Goal: Task Accomplishment & Management: Manage account settings

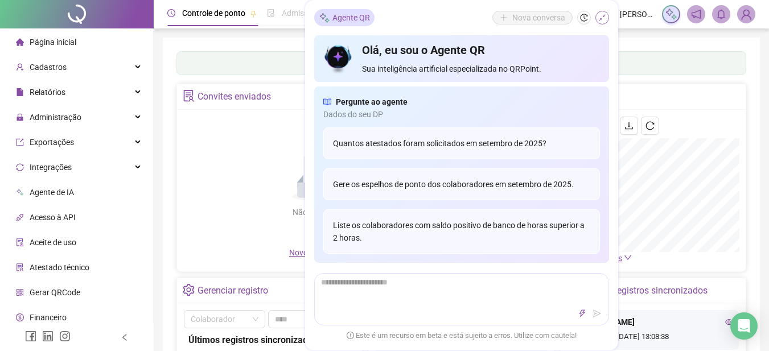
click at [606, 14] on icon "shrink" at bounding box center [602, 18] width 8 height 8
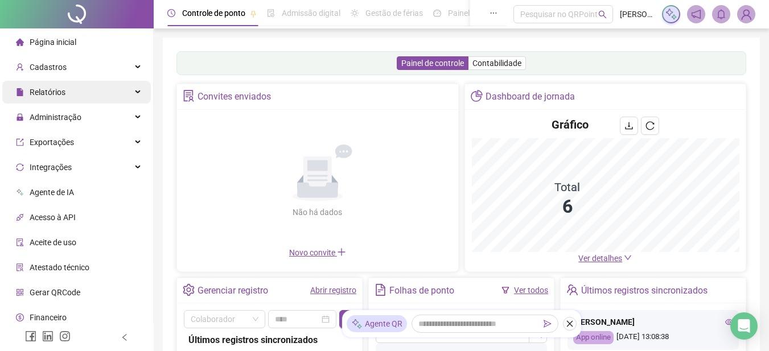
click at [82, 91] on div "Relatórios" at bounding box center [76, 92] width 149 height 23
click at [133, 94] on div "Relatórios" at bounding box center [76, 92] width 149 height 23
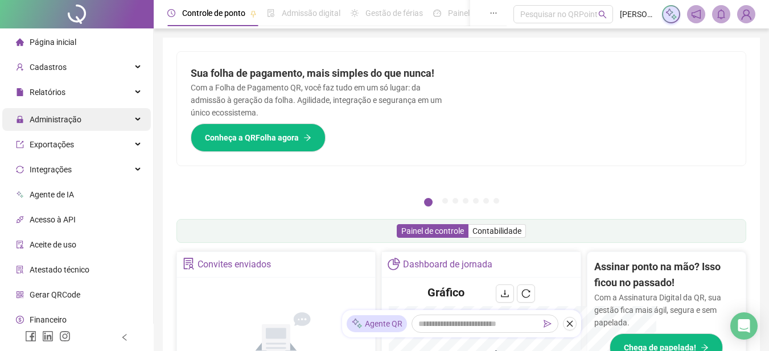
click at [41, 89] on span "Relatórios" at bounding box center [48, 92] width 36 height 9
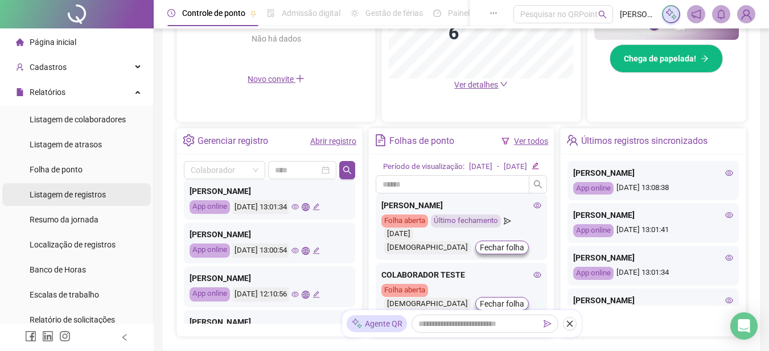
scroll to position [285, 0]
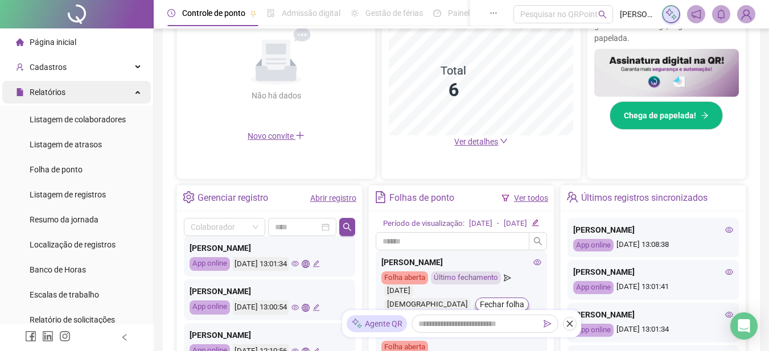
click at [56, 90] on span "Relatórios" at bounding box center [48, 92] width 36 height 9
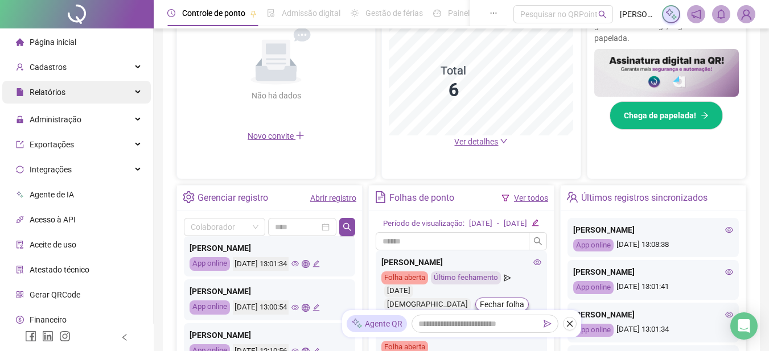
click at [59, 90] on span "Relatórios" at bounding box center [48, 92] width 36 height 9
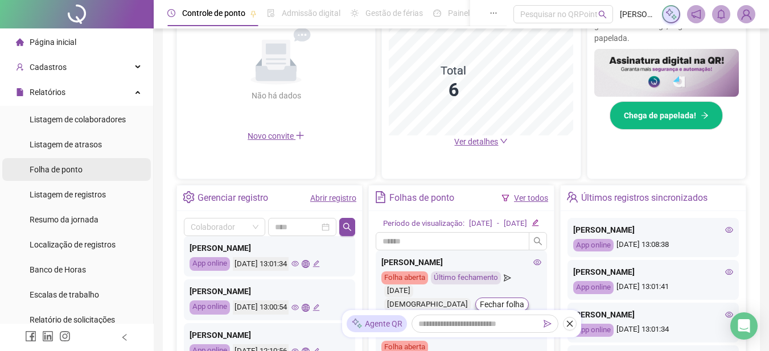
click at [67, 174] on span "Folha de ponto" at bounding box center [56, 169] width 53 height 9
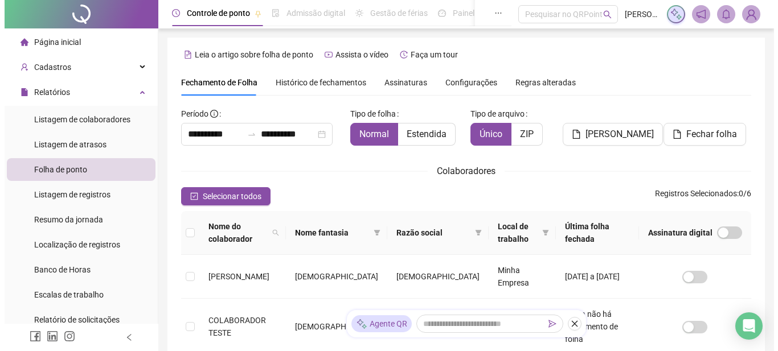
scroll to position [114, 0]
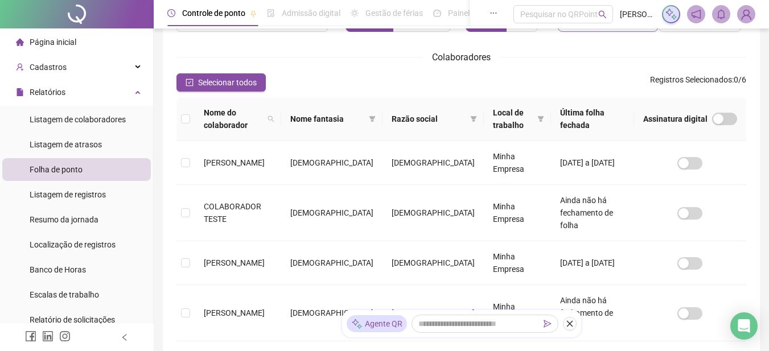
click at [187, 234] on td at bounding box center [185, 213] width 18 height 56
click at [593, 27] on span "[PERSON_NAME]" at bounding box center [615, 21] width 68 height 14
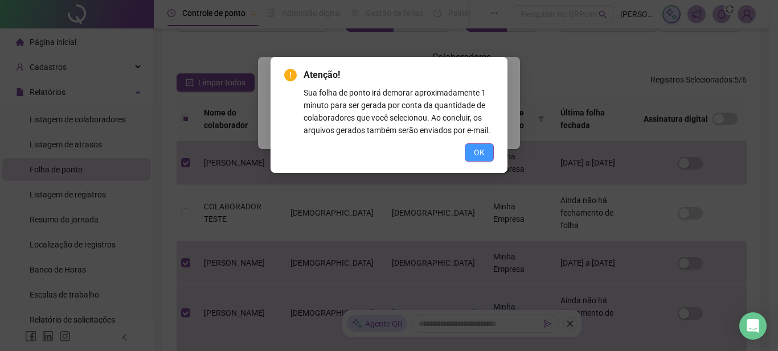
click at [486, 155] on button "OK" at bounding box center [478, 152] width 29 height 18
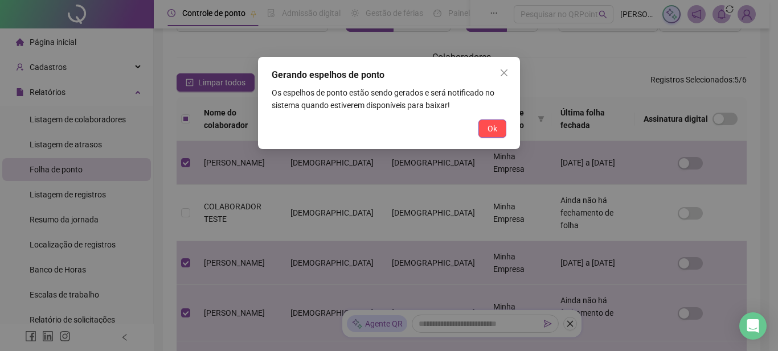
click at [488, 132] on span "Ok" at bounding box center [492, 128] width 10 height 13
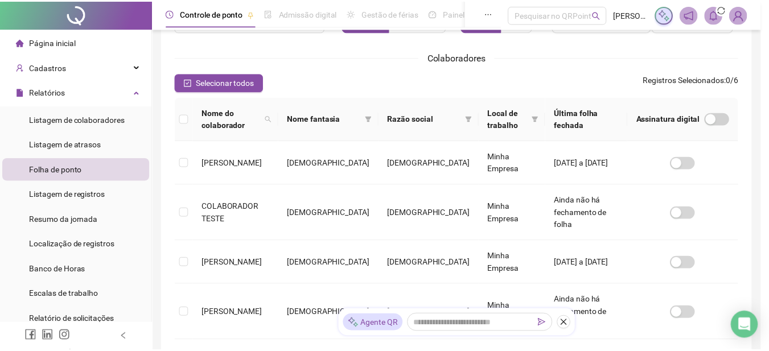
scroll to position [57, 0]
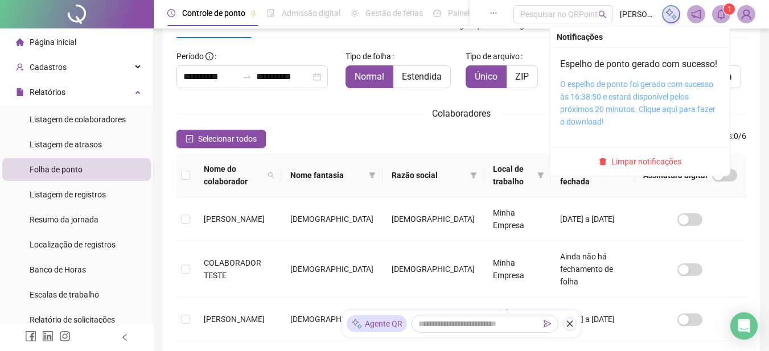
click at [615, 115] on link "O espelho de ponto foi gerado com sucesso às 16:38:50 e estará disponível pelos…" at bounding box center [637, 103] width 155 height 47
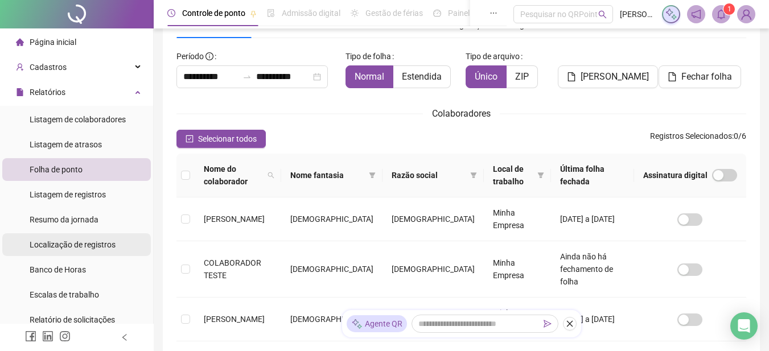
click at [98, 245] on span "Localização de registros" at bounding box center [73, 244] width 86 height 9
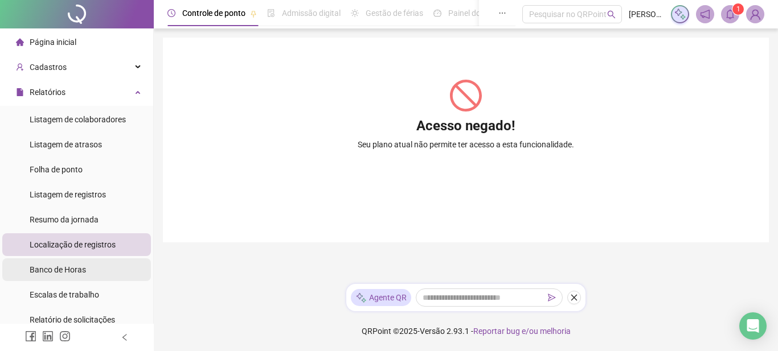
click at [67, 272] on span "Banco de Horas" at bounding box center [58, 269] width 56 height 9
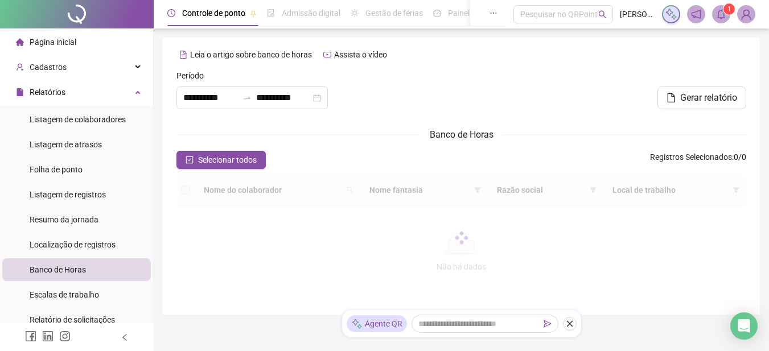
type input "**********"
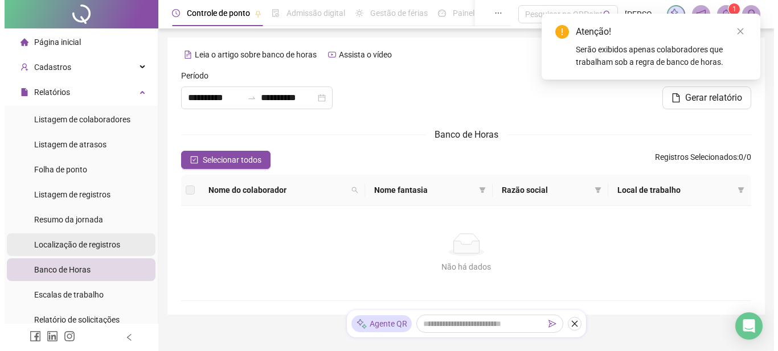
scroll to position [57, 0]
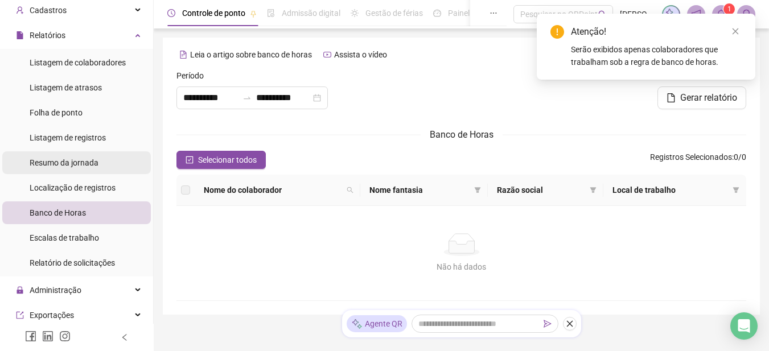
click at [64, 165] on span "Resumo da jornada" at bounding box center [64, 162] width 69 height 9
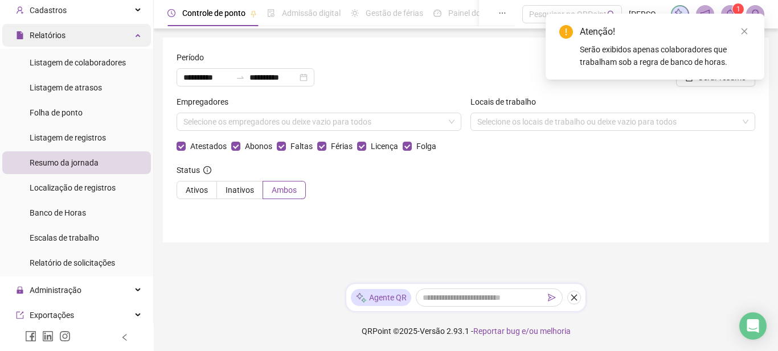
click at [63, 32] on span "Relatórios" at bounding box center [48, 35] width 36 height 9
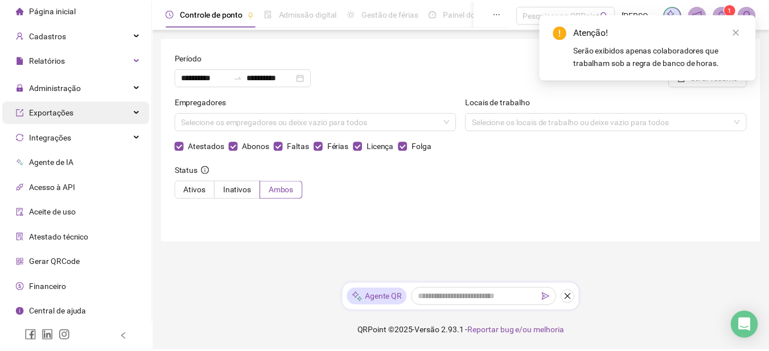
scroll to position [30, 0]
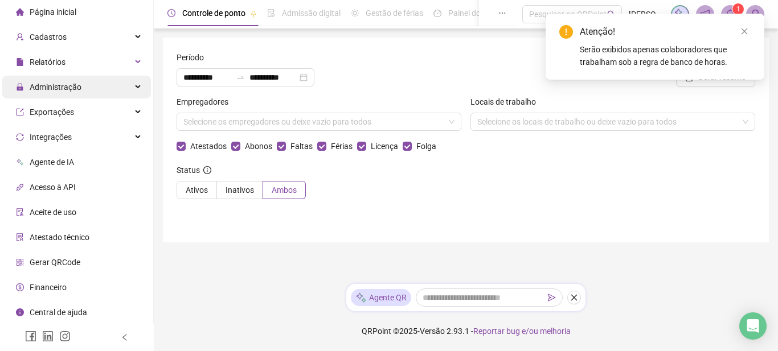
click at [64, 86] on span "Administração" at bounding box center [56, 87] width 52 height 9
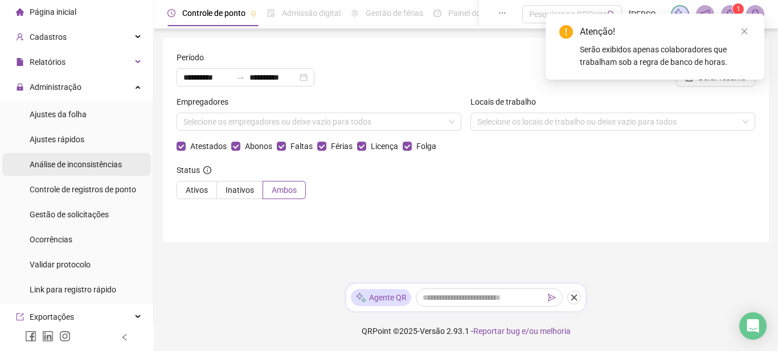
click at [76, 168] on span "Análise de inconsistências" at bounding box center [76, 164] width 92 height 9
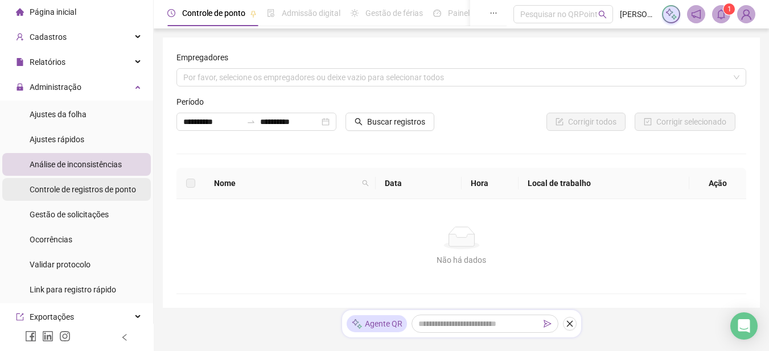
click at [77, 182] on div "Controle de registros de ponto" at bounding box center [83, 189] width 106 height 23
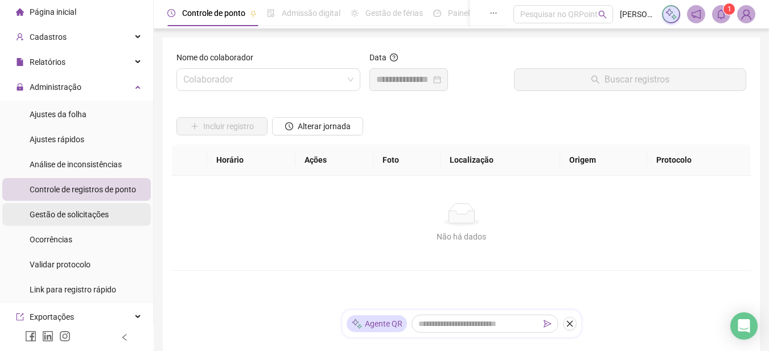
click at [84, 216] on span "Gestão de solicitações" at bounding box center [69, 214] width 79 height 9
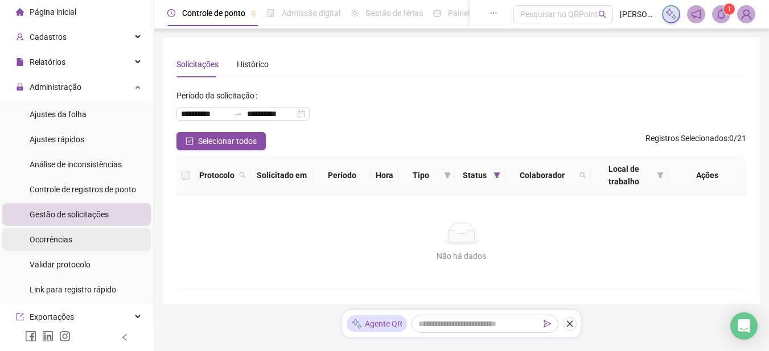
click at [60, 241] on span "Ocorrências" at bounding box center [51, 239] width 43 height 9
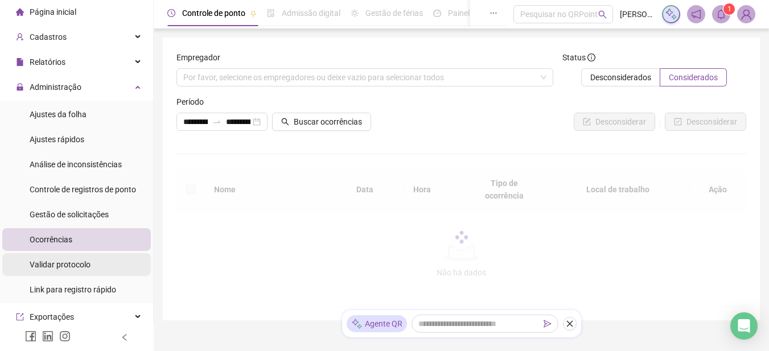
click at [60, 265] on span "Validar protocolo" at bounding box center [60, 264] width 61 height 9
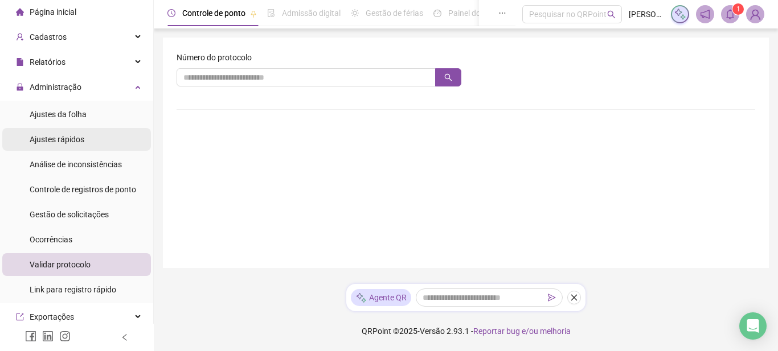
click at [59, 141] on span "Ajustes rápidos" at bounding box center [57, 139] width 55 height 9
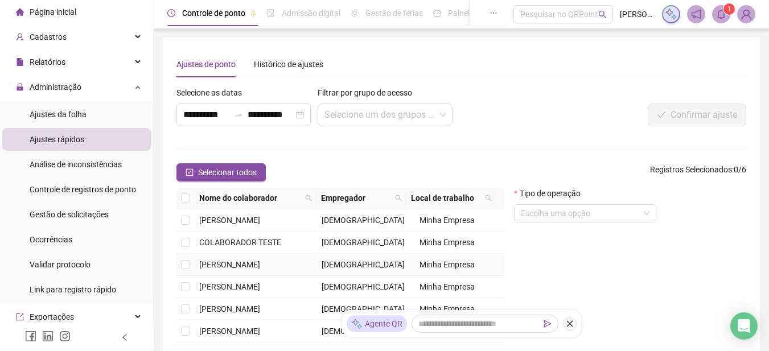
click at [236, 261] on span "[PERSON_NAME]" at bounding box center [229, 264] width 61 height 9
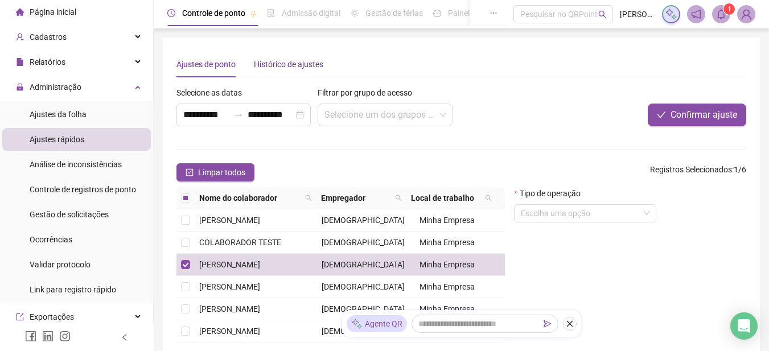
click at [274, 68] on div "Histórico de ajustes" at bounding box center [288, 64] width 69 height 13
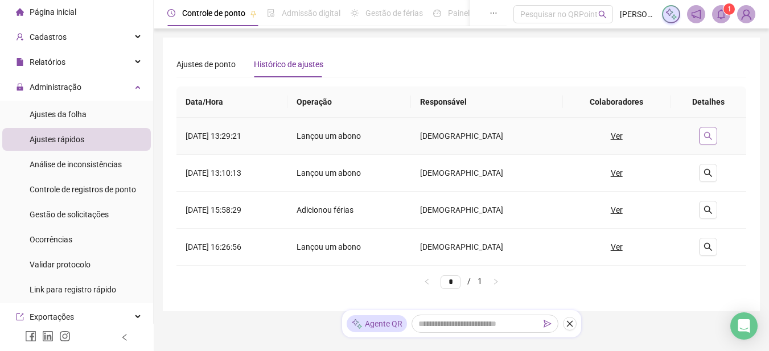
click at [710, 135] on icon "search" at bounding box center [708, 135] width 9 height 9
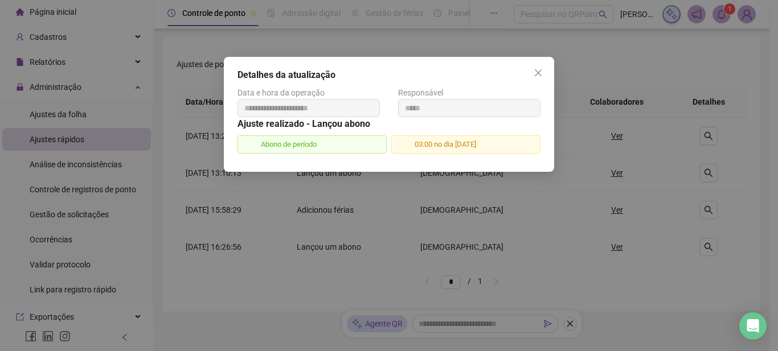
click at [303, 143] on span "Abono de período" at bounding box center [311, 144] width 149 height 18
drag, startPoint x: 429, startPoint y: 146, endPoint x: 379, endPoint y: 148, distance: 50.1
click at [428, 146] on span "03:00 no dia [DATE]" at bounding box center [465, 144] width 149 height 18
click at [338, 149] on span "Abono de período" at bounding box center [311, 144] width 149 height 18
click at [308, 126] on h5 "Ajuste realizado - Lançou abono" at bounding box center [388, 124] width 303 height 14
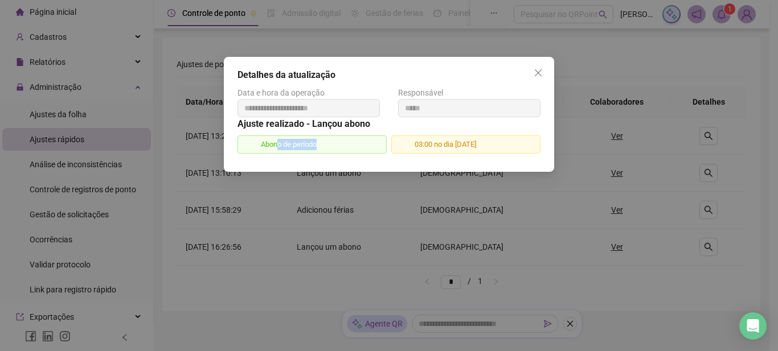
drag, startPoint x: 367, startPoint y: 139, endPoint x: 375, endPoint y: 138, distance: 8.7
click at [374, 138] on span "Abono de período" at bounding box center [311, 144] width 149 height 18
click at [539, 76] on icon "close" at bounding box center [537, 72] width 9 height 9
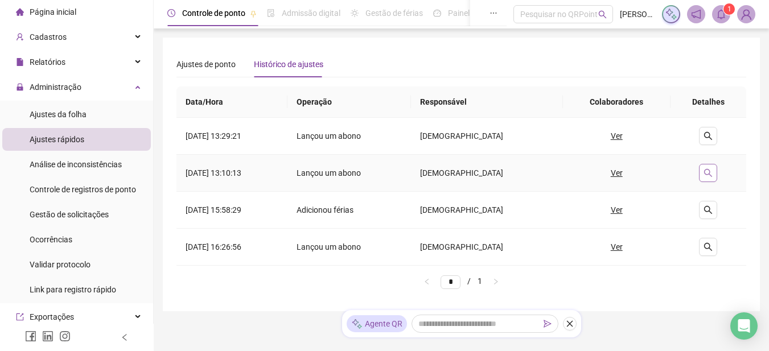
click at [714, 170] on button "button" at bounding box center [708, 173] width 18 height 18
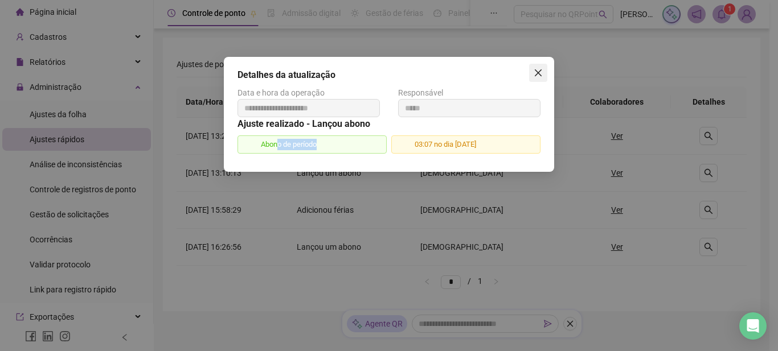
click at [542, 77] on span "Close" at bounding box center [538, 72] width 18 height 9
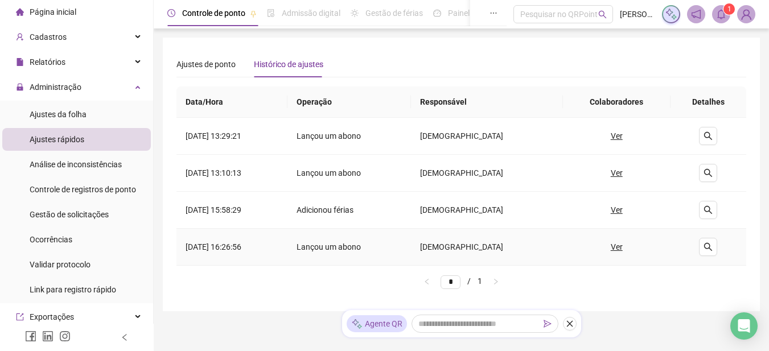
click at [720, 254] on td at bounding box center [709, 247] width 76 height 37
click at [713, 249] on button "button" at bounding box center [708, 247] width 18 height 18
type input "**********"
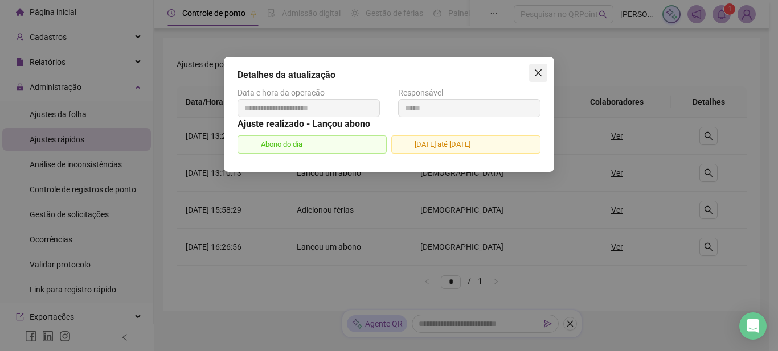
click at [538, 68] on button "Close" at bounding box center [538, 73] width 18 height 18
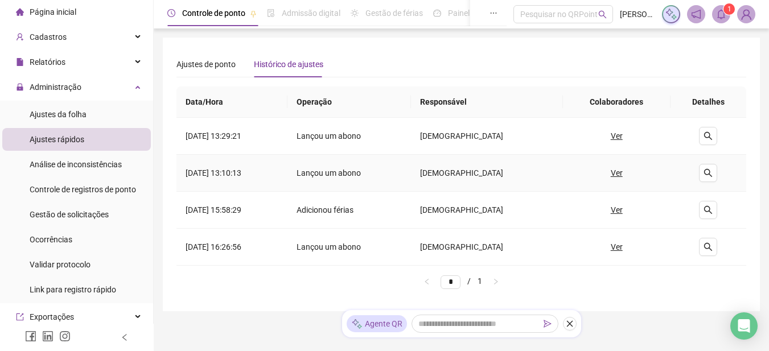
scroll to position [36, 0]
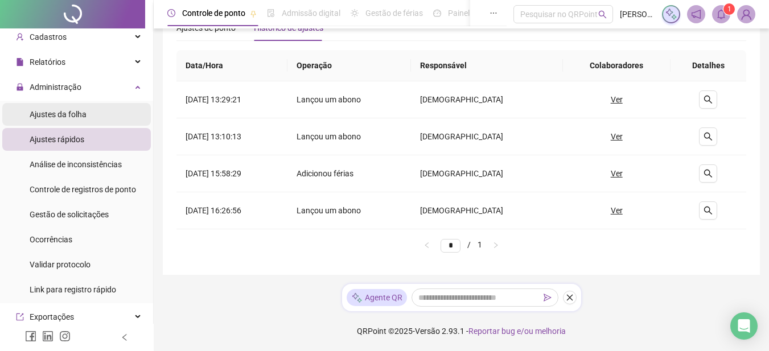
click at [55, 114] on span "Ajustes da folha" at bounding box center [58, 114] width 57 height 9
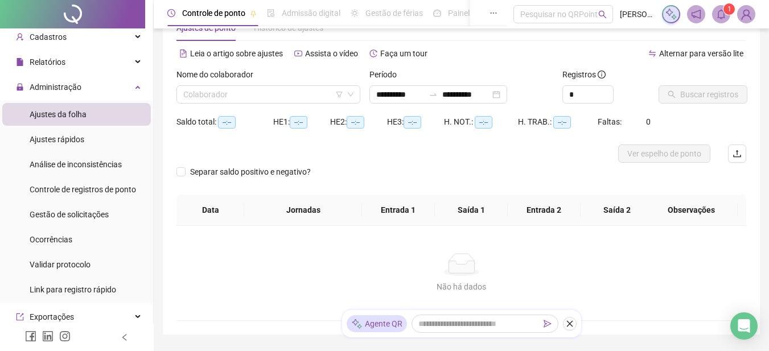
type input "**********"
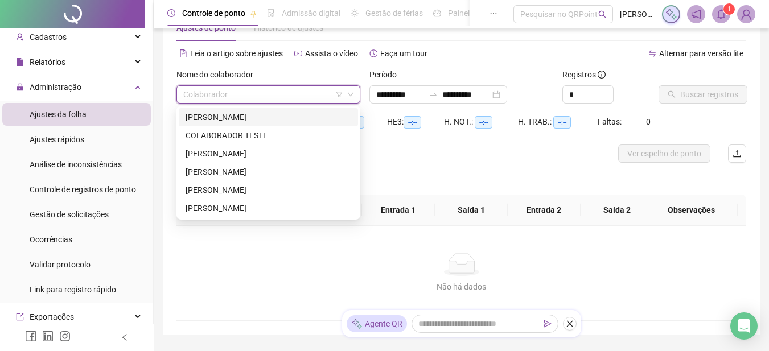
click at [261, 95] on input "search" at bounding box center [263, 94] width 160 height 17
click at [237, 154] on div "[PERSON_NAME]" at bounding box center [269, 153] width 166 height 13
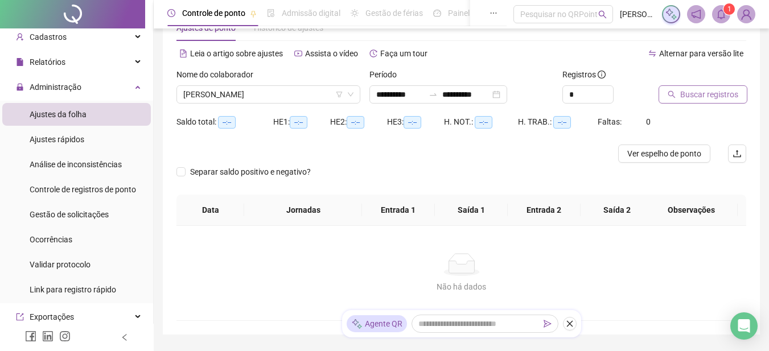
click at [691, 98] on span "Buscar registros" at bounding box center [709, 94] width 58 height 13
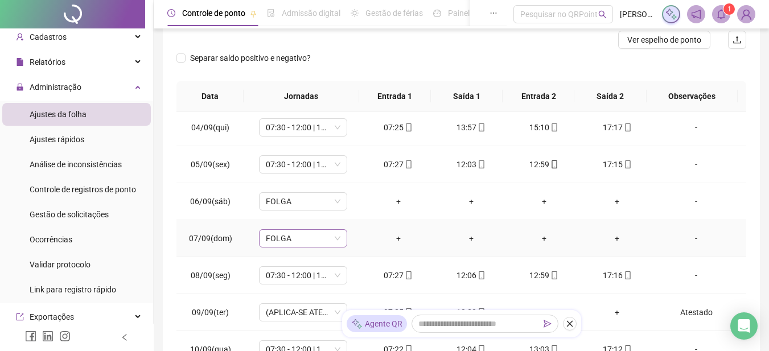
scroll to position [171, 0]
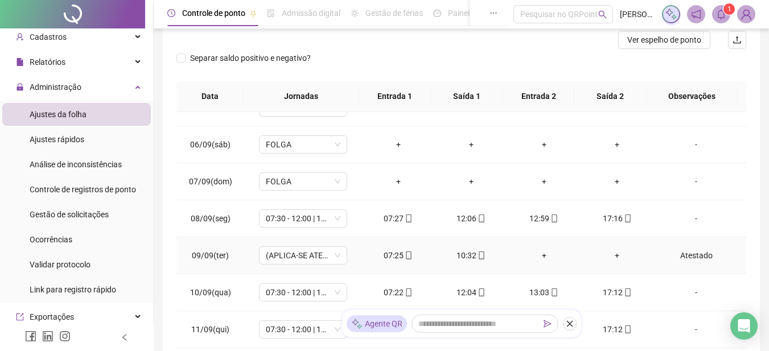
click at [213, 259] on span "09/09(ter)" at bounding box center [210, 255] width 37 height 9
click at [305, 254] on span "(APLICA-SE ATESTADO)" at bounding box center [303, 255] width 75 height 17
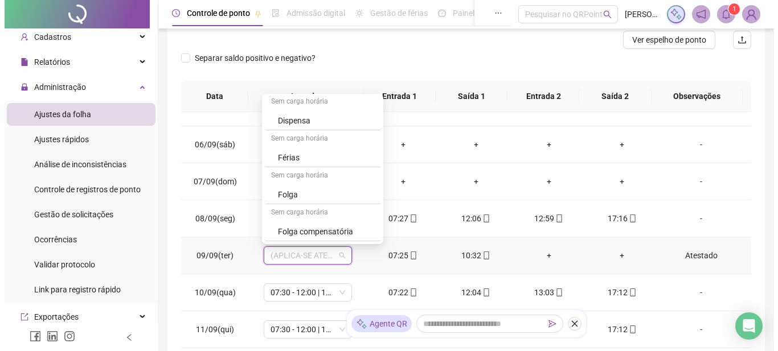
scroll to position [150, 0]
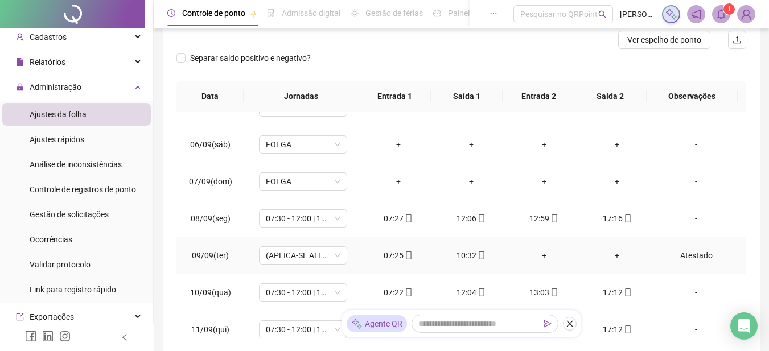
click at [695, 255] on div "Atestado" at bounding box center [696, 255] width 67 height 13
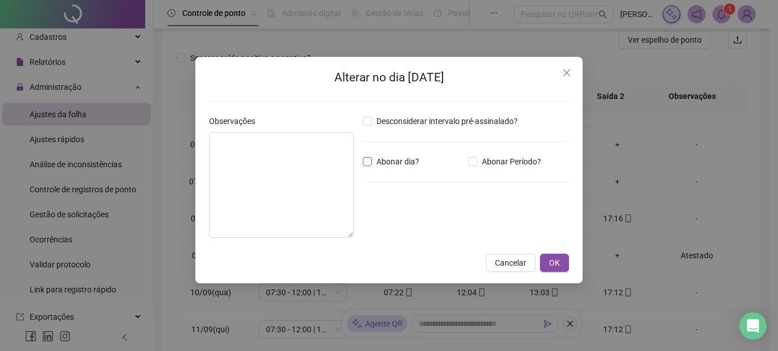
type textarea "********"
type input "*****"
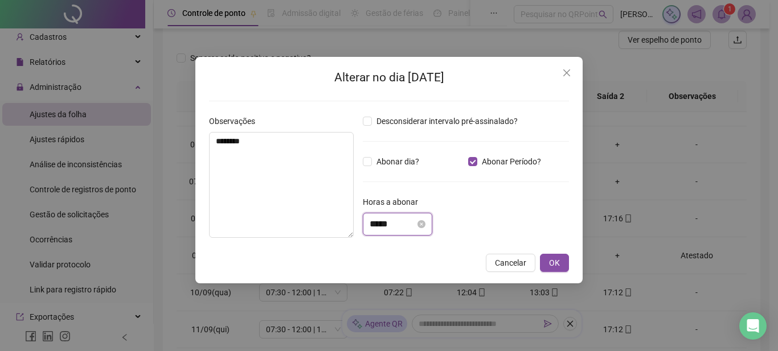
click at [398, 223] on input "*****" at bounding box center [392, 224] width 46 height 14
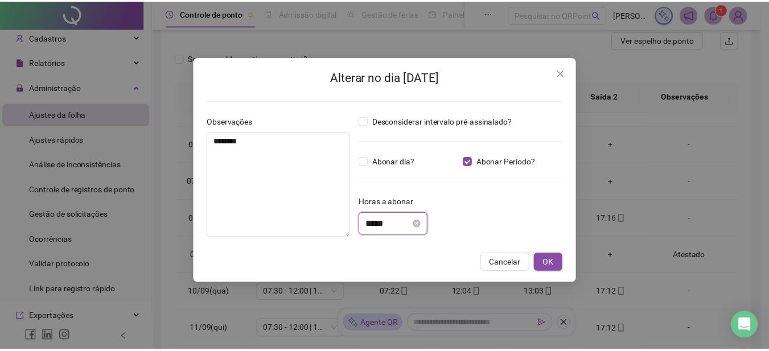
scroll to position [48, 0]
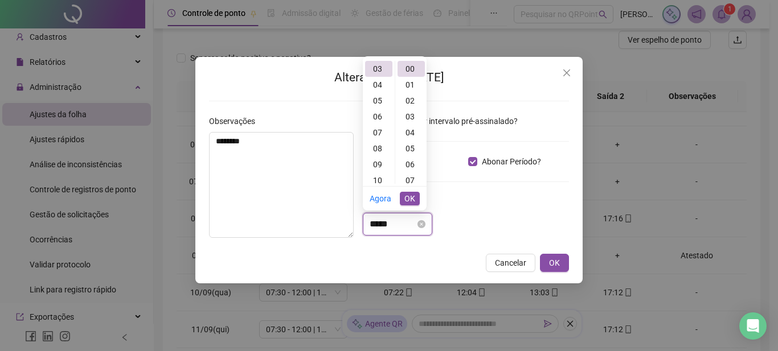
click at [400, 223] on input "*****" at bounding box center [392, 224] width 46 height 14
click at [409, 198] on span "OK" at bounding box center [409, 198] width 11 height 13
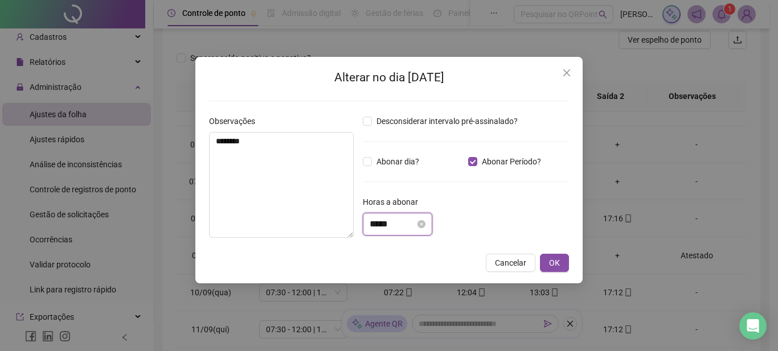
click at [415, 229] on input "*****" at bounding box center [392, 224] width 46 height 14
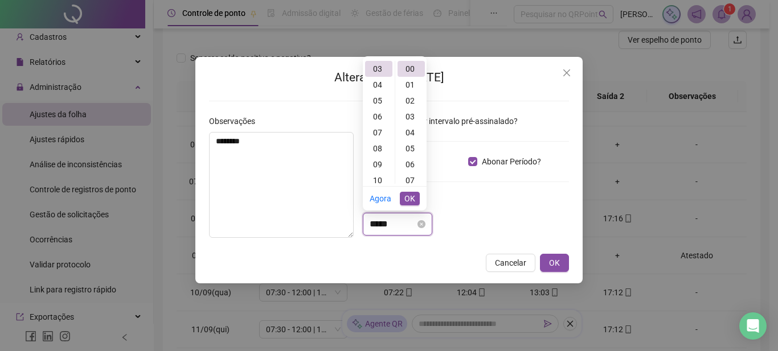
click at [425, 225] on div "*****" at bounding box center [397, 224] width 56 height 14
click at [414, 199] on span "OK" at bounding box center [409, 198] width 11 height 13
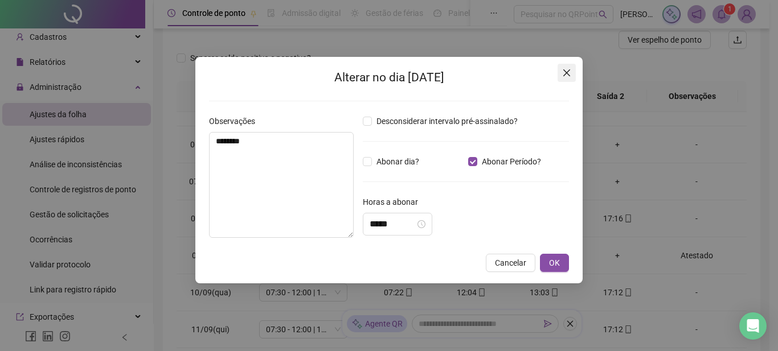
click at [566, 79] on button "Close" at bounding box center [566, 73] width 18 height 18
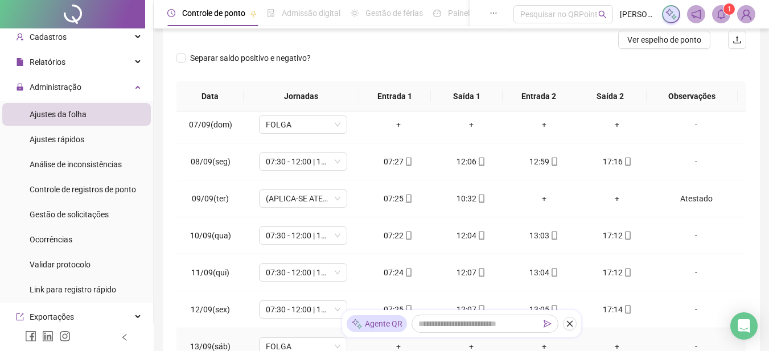
scroll to position [285, 0]
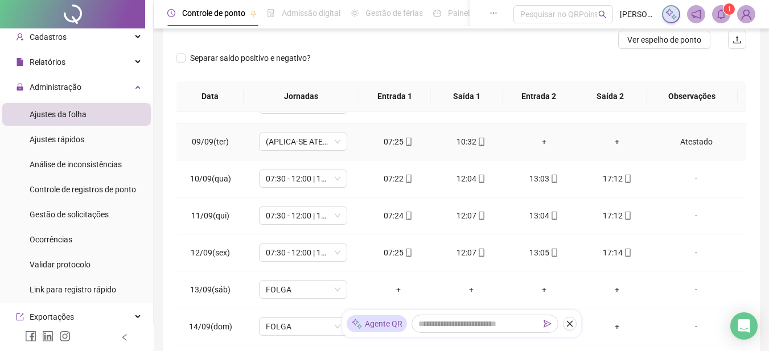
click at [694, 141] on div "Atestado" at bounding box center [696, 141] width 67 height 13
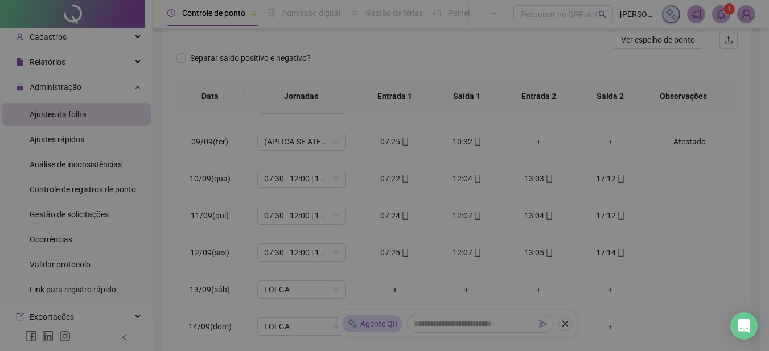
type input "*****"
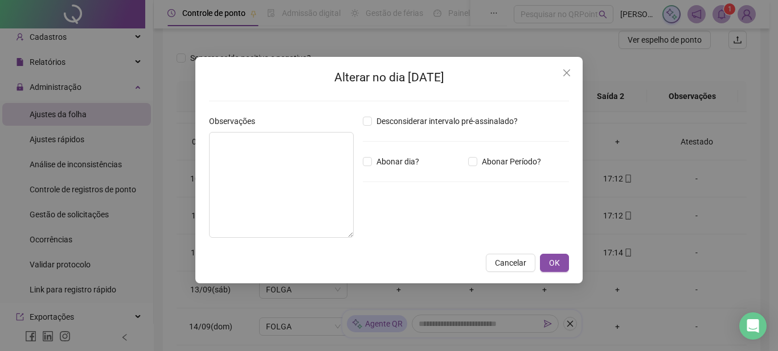
type textarea "********"
type input "*****"
click at [566, 75] on icon "close" at bounding box center [566, 72] width 9 height 9
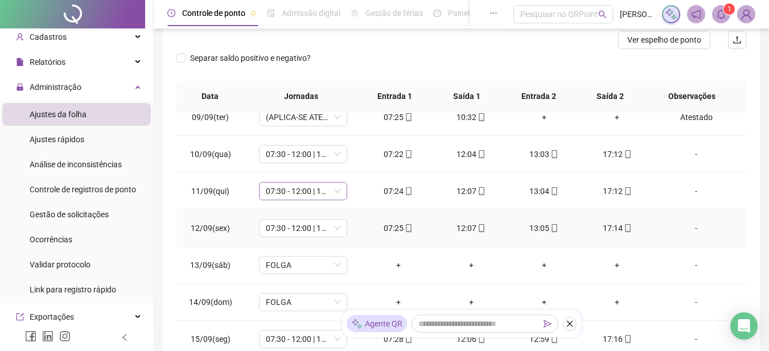
scroll to position [195, 0]
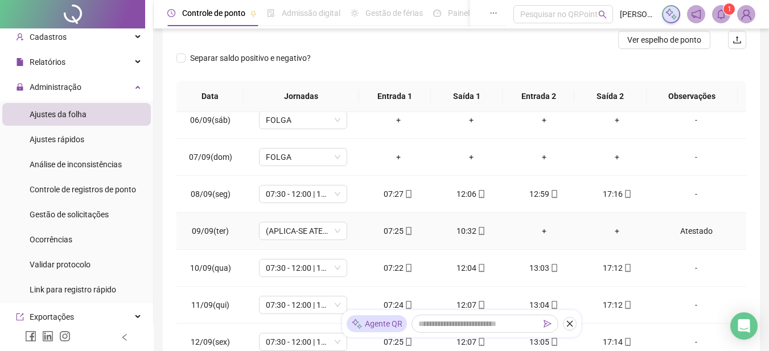
click at [701, 232] on div "Atestado" at bounding box center [696, 231] width 67 height 13
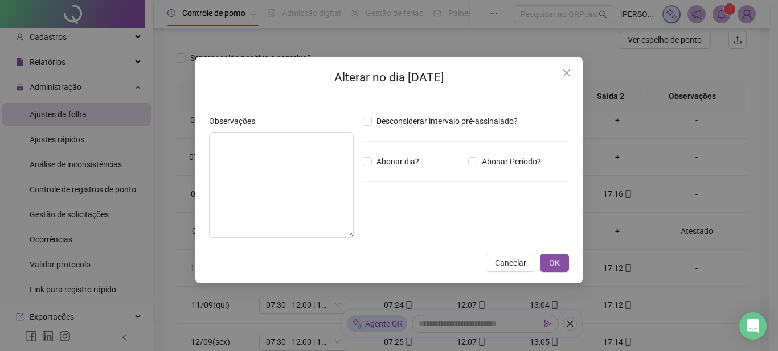
type textarea "********"
type input "*****"
click at [569, 73] on icon "close" at bounding box center [566, 72] width 9 height 9
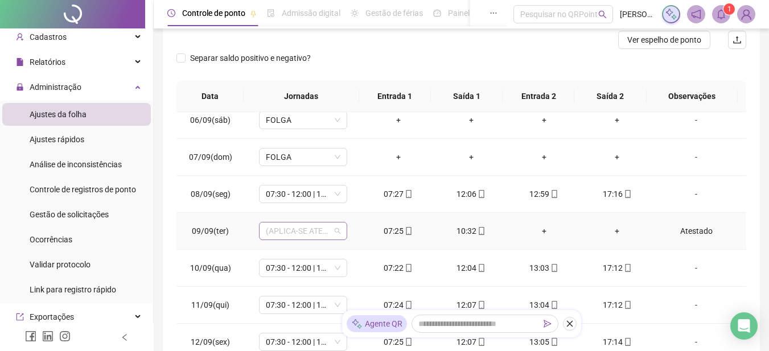
click at [338, 235] on span "(APLICA-SE ATESTADO)" at bounding box center [303, 231] width 75 height 17
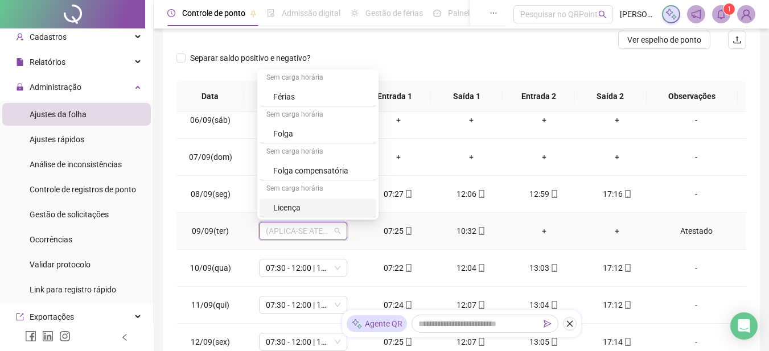
scroll to position [36, 0]
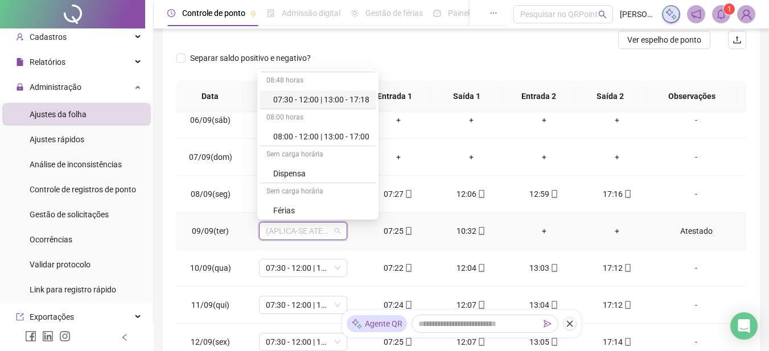
click at [320, 93] on div "07:30 - 12:00 | 13:00 - 17:18" at bounding box center [318, 100] width 117 height 19
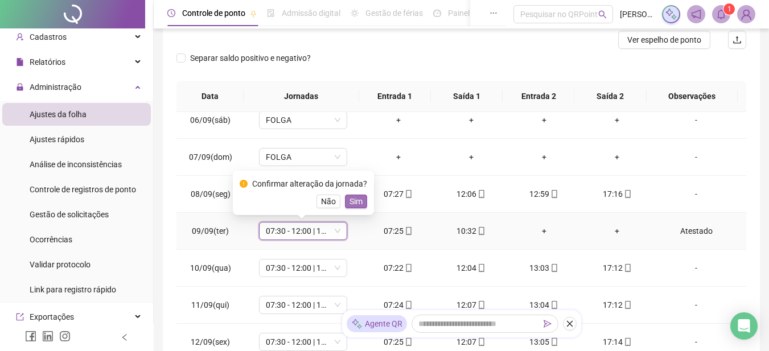
click at [356, 202] on span "Sim" at bounding box center [356, 201] width 13 height 13
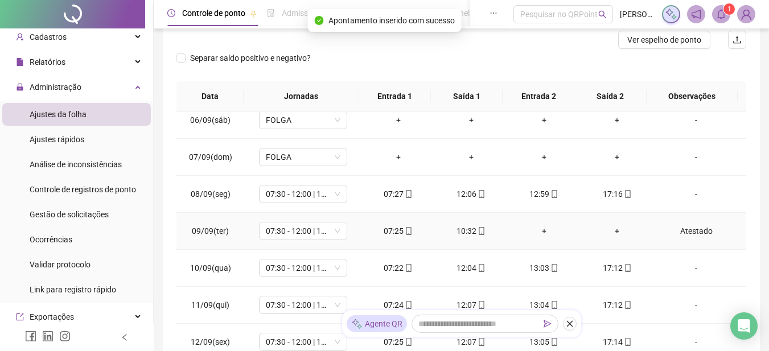
click at [688, 227] on div "Atestado" at bounding box center [696, 231] width 67 height 13
type input "*****"
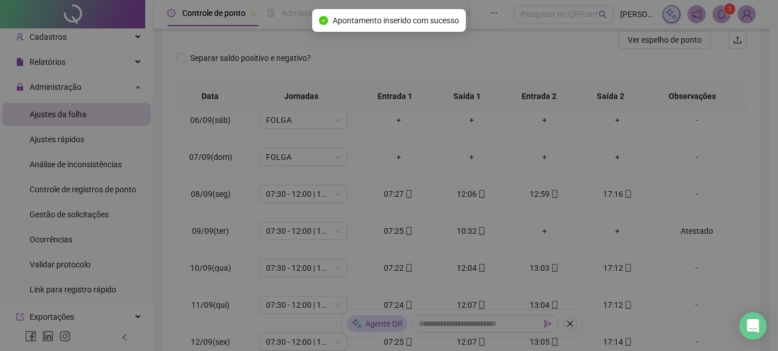
type textarea "********"
type input "*****"
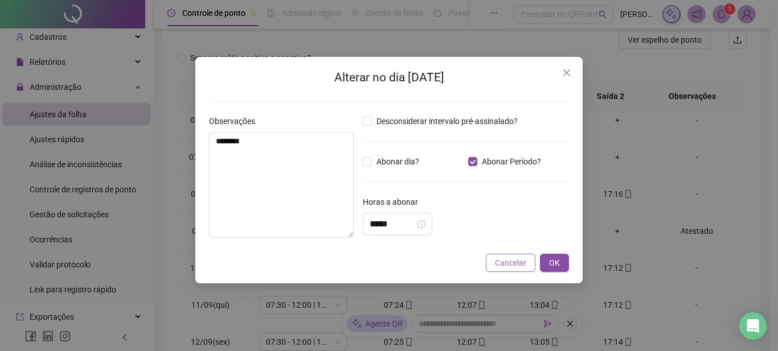
click at [515, 262] on span "Cancelar" at bounding box center [510, 263] width 31 height 13
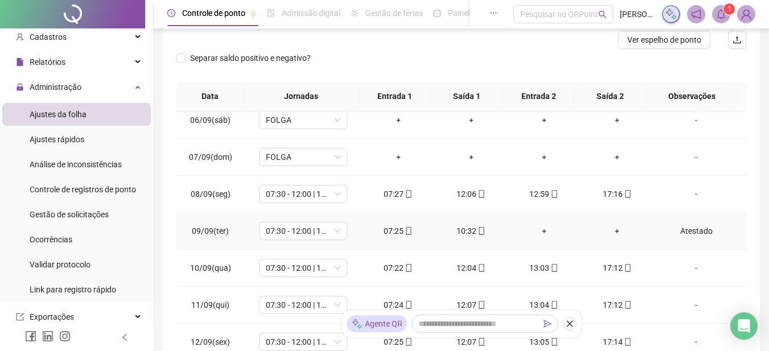
click at [681, 230] on div "Atestado" at bounding box center [696, 231] width 67 height 13
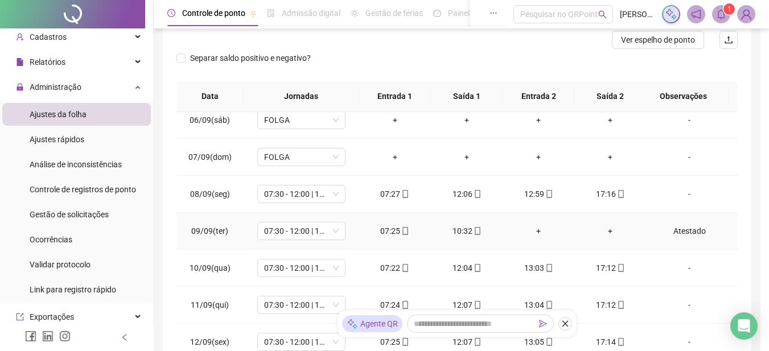
type input "*****"
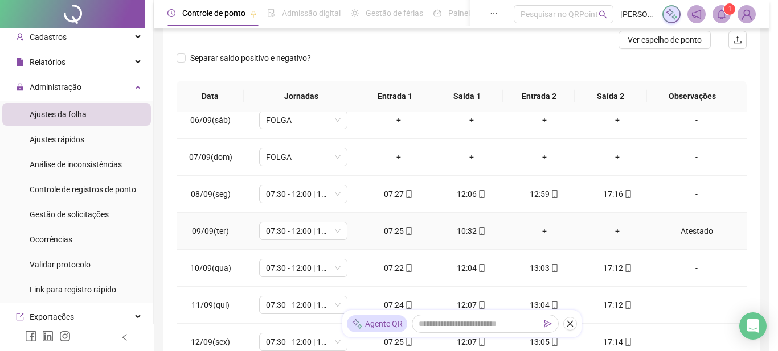
type textarea "********"
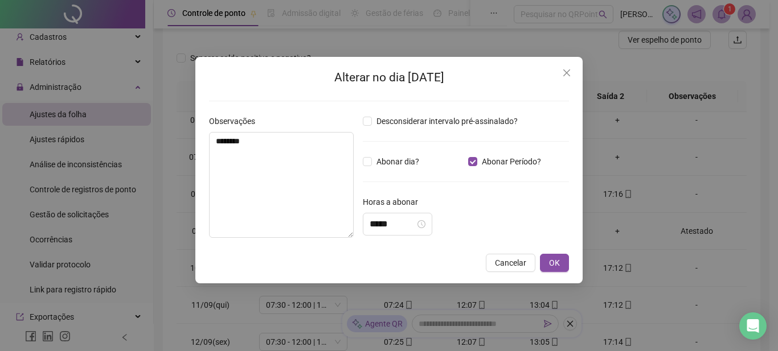
type input "*****"
click at [399, 234] on div "*****" at bounding box center [397, 224] width 69 height 23
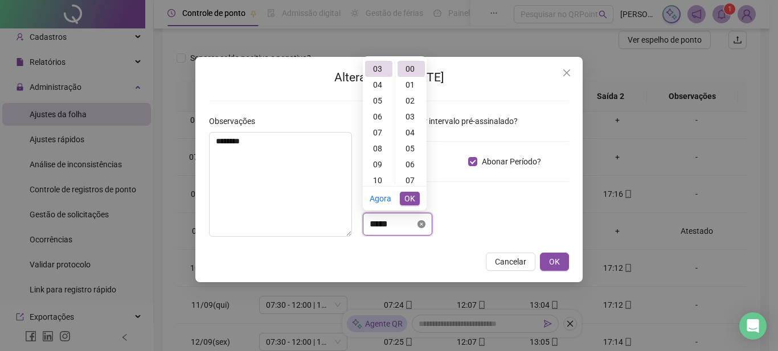
click at [425, 225] on icon "close-circle" at bounding box center [421, 224] width 8 height 8
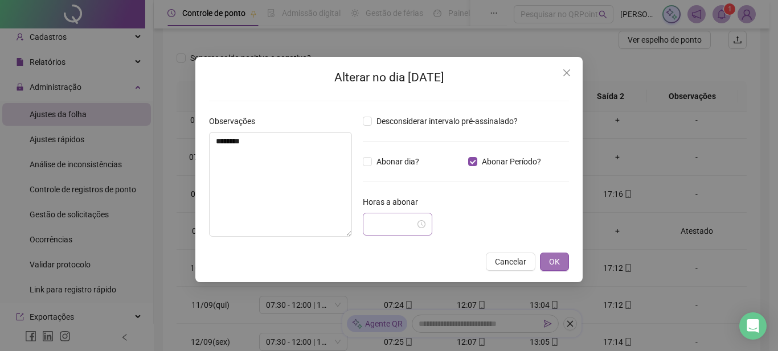
click at [553, 268] on span "OK" at bounding box center [554, 262] width 11 height 13
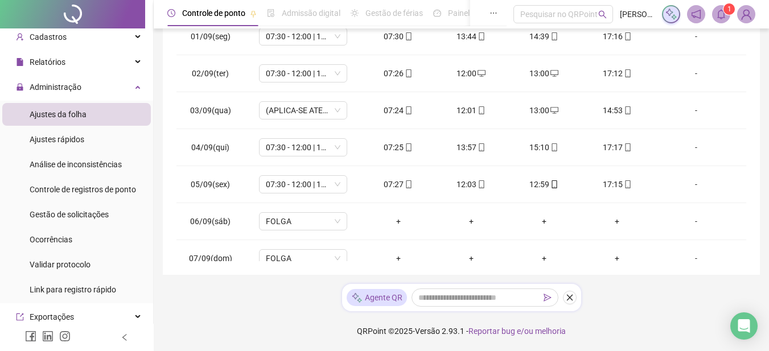
scroll to position [0, 0]
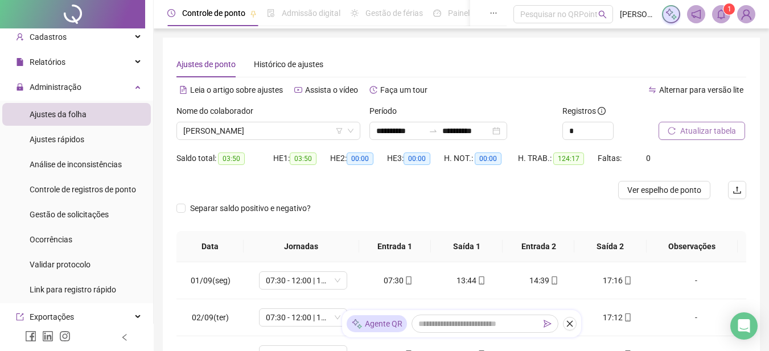
click at [702, 132] on span "Atualizar tabela" at bounding box center [708, 131] width 56 height 13
click at [58, 110] on span "Ajustes da folha" at bounding box center [58, 114] width 57 height 9
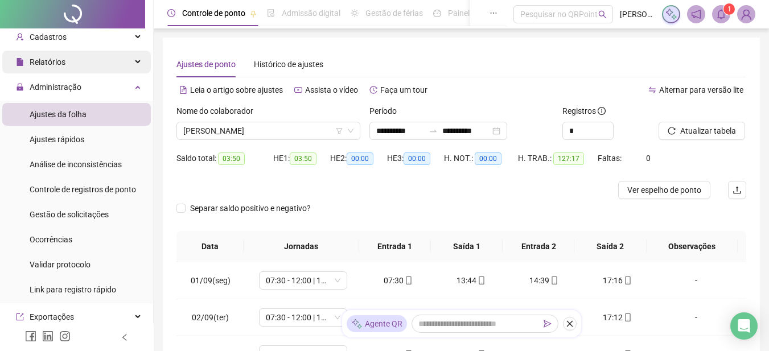
click at [52, 67] on span "Relatórios" at bounding box center [41, 62] width 50 height 23
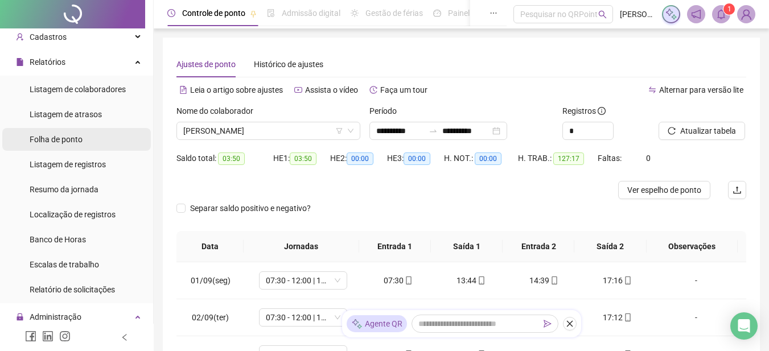
click at [76, 142] on span "Folha de ponto" at bounding box center [56, 139] width 53 height 9
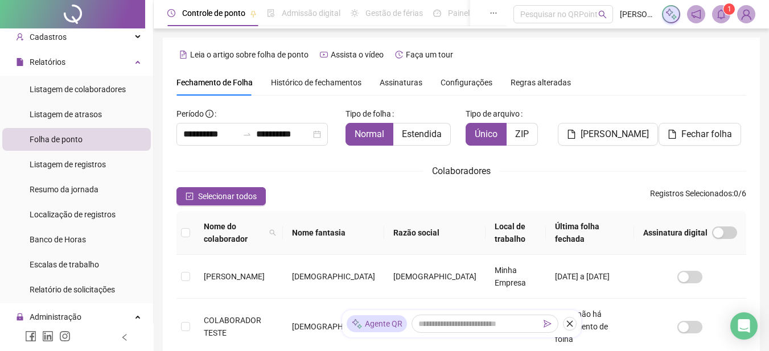
scroll to position [57, 0]
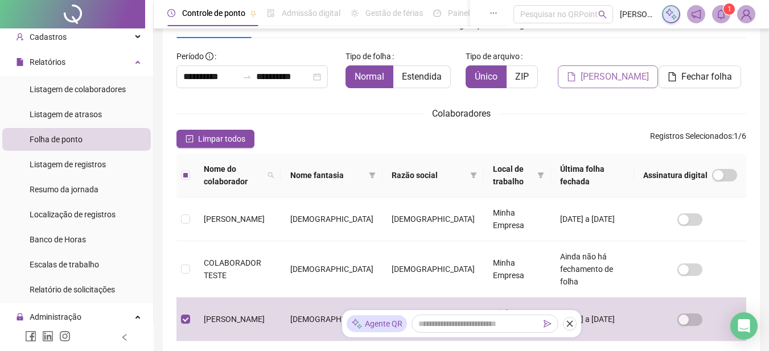
click at [599, 79] on span "[PERSON_NAME]" at bounding box center [615, 77] width 68 height 14
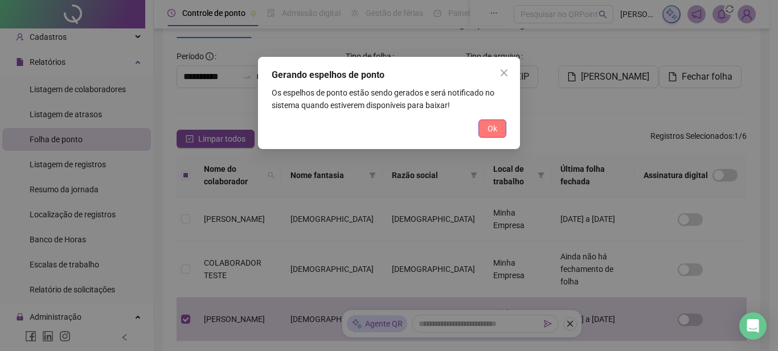
click at [490, 126] on span "Ok" at bounding box center [492, 128] width 10 height 13
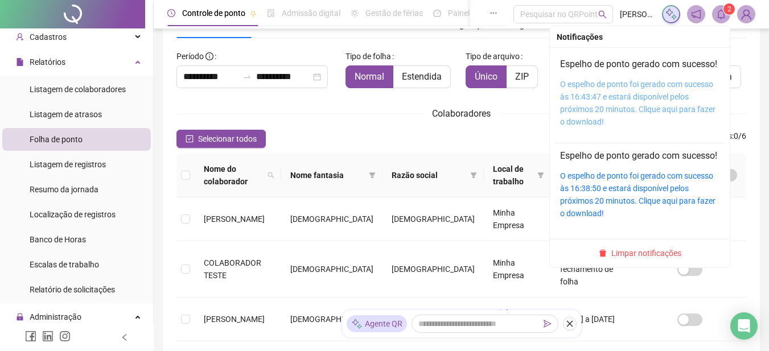
click at [602, 115] on link "O espelho de ponto foi gerado com sucesso às 16:43:47 e estará disponível pelos…" at bounding box center [637, 103] width 155 height 47
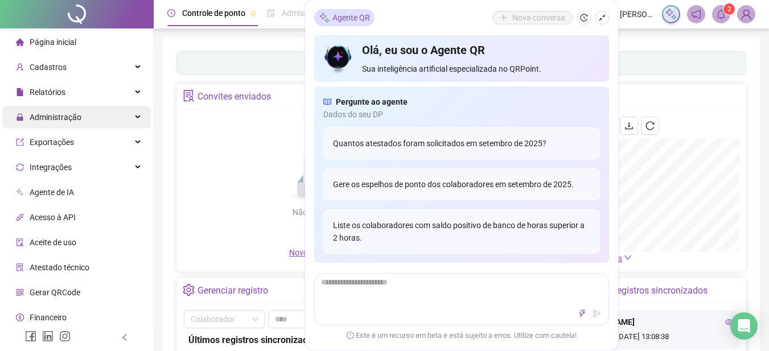
click at [54, 116] on span "Administração" at bounding box center [56, 117] width 52 height 9
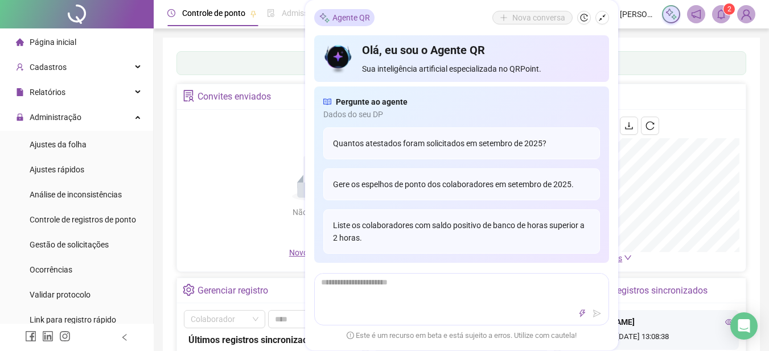
click at [75, 168] on span "Ajustes rápidos" at bounding box center [57, 169] width 55 height 9
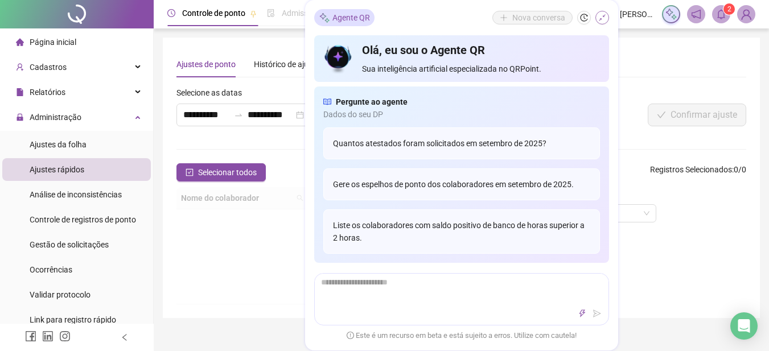
click at [601, 20] on icon "shrink" at bounding box center [602, 18] width 8 height 8
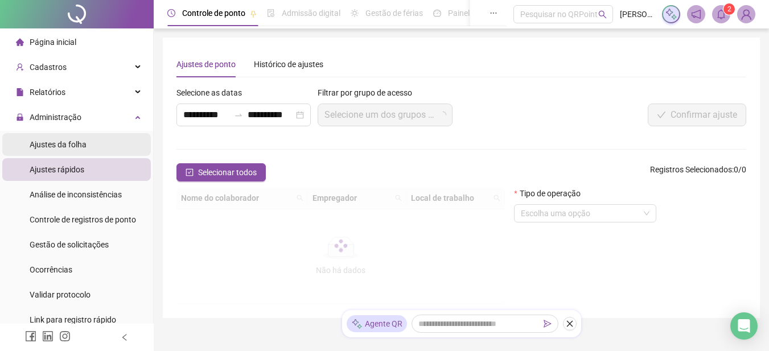
click at [68, 145] on span "Ajustes da folha" at bounding box center [58, 144] width 57 height 9
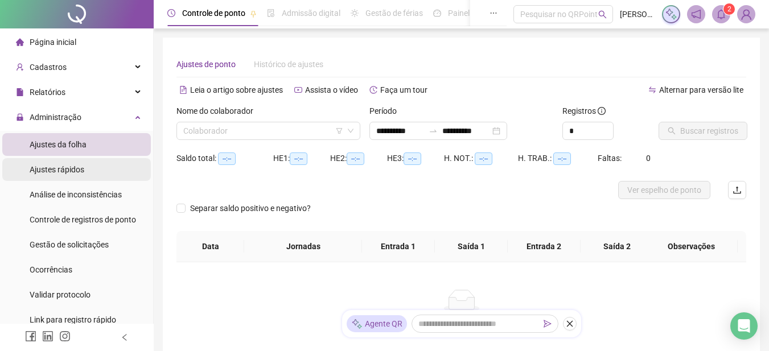
type input "**********"
click at [262, 122] on input "search" at bounding box center [263, 130] width 160 height 17
click at [269, 130] on input "search" at bounding box center [263, 130] width 160 height 17
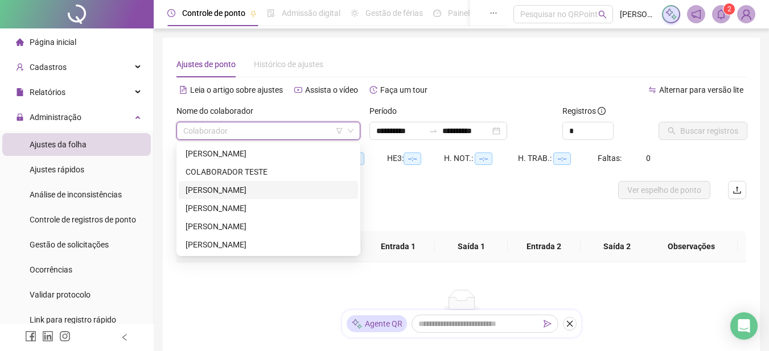
click at [228, 183] on div "[PERSON_NAME]" at bounding box center [268, 190] width 179 height 18
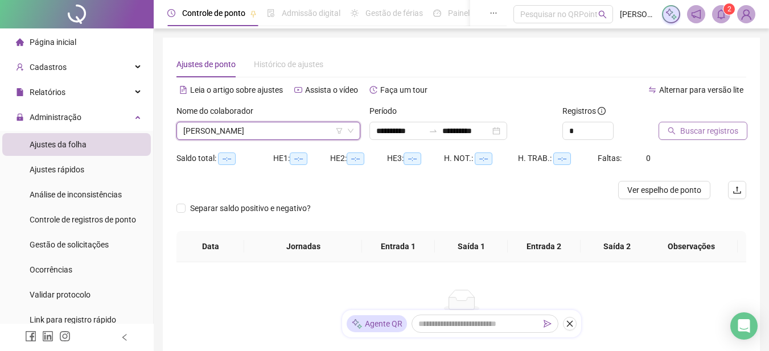
click at [700, 130] on span "Buscar registros" at bounding box center [709, 131] width 58 height 13
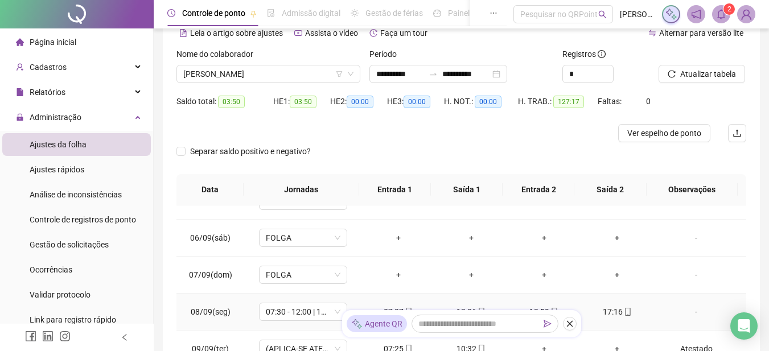
scroll to position [228, 0]
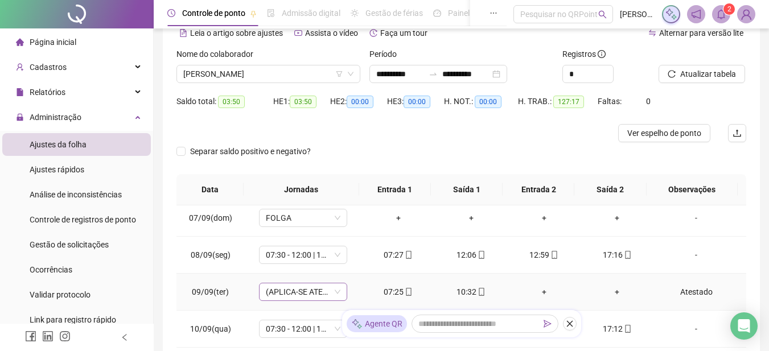
click at [333, 292] on span "(APLICA-SE ATESTADO)" at bounding box center [303, 291] width 75 height 17
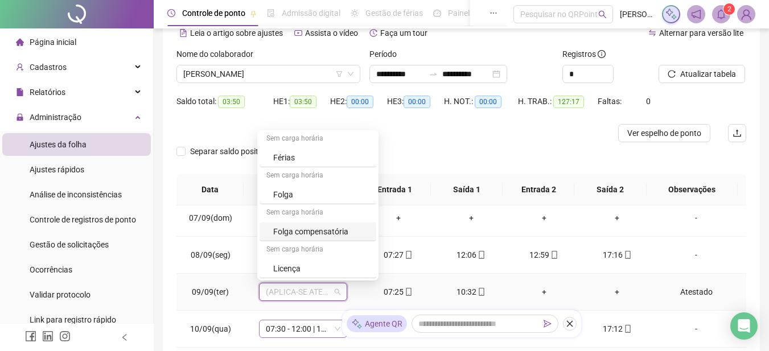
scroll to position [171, 0]
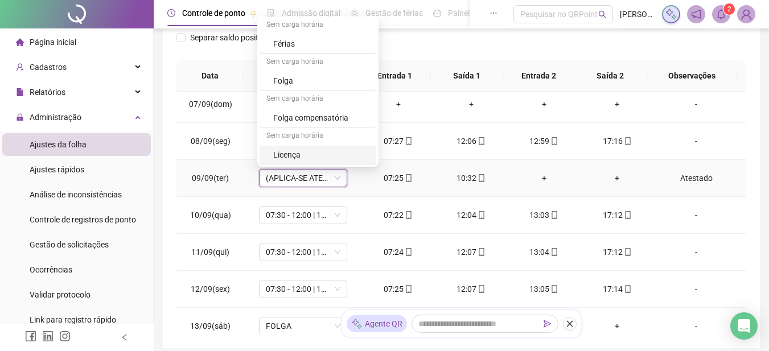
click at [336, 181] on span "(APLICA-SE ATESTADO)" at bounding box center [303, 178] width 75 height 17
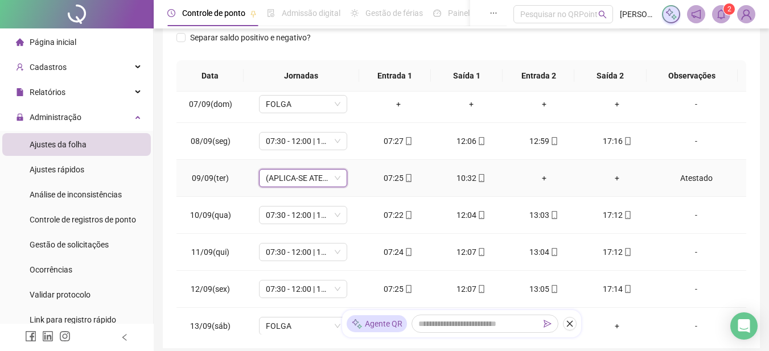
click at [673, 180] on div "Atestado" at bounding box center [696, 178] width 67 height 13
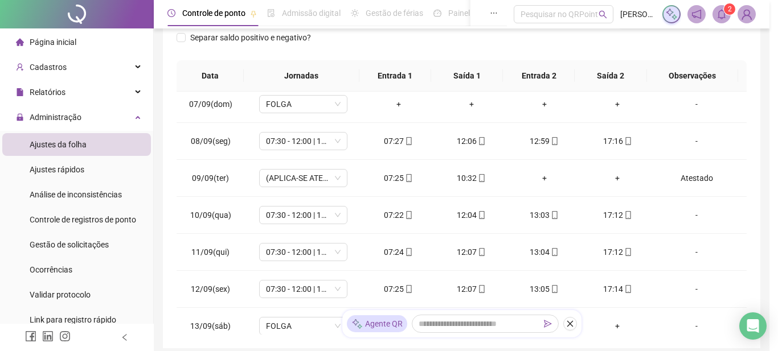
type textarea "********"
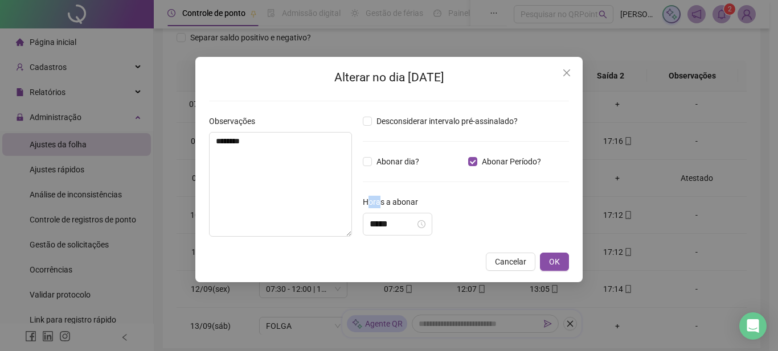
drag, startPoint x: 368, startPoint y: 207, endPoint x: 380, endPoint y: 204, distance: 11.9
click at [380, 204] on label "Horas a abonar" at bounding box center [394, 202] width 63 height 13
click at [364, 202] on label "Horas a abonar" at bounding box center [394, 202] width 63 height 13
drag, startPoint x: 364, startPoint y: 202, endPoint x: 421, endPoint y: 204, distance: 57.5
click at [421, 204] on label "Horas a abonar" at bounding box center [394, 202] width 63 height 13
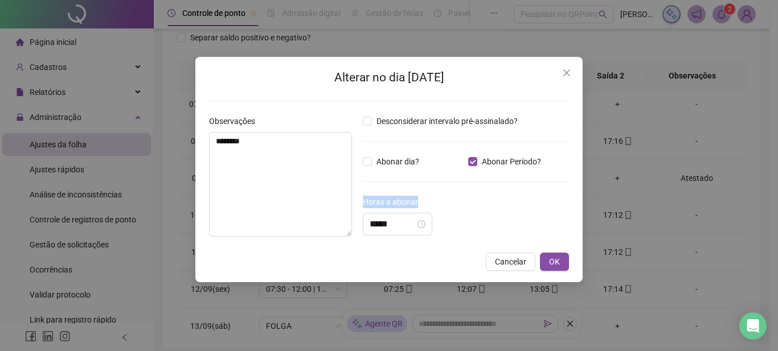
copy label "Horas a abonar"
click at [569, 71] on icon "close" at bounding box center [566, 72] width 9 height 9
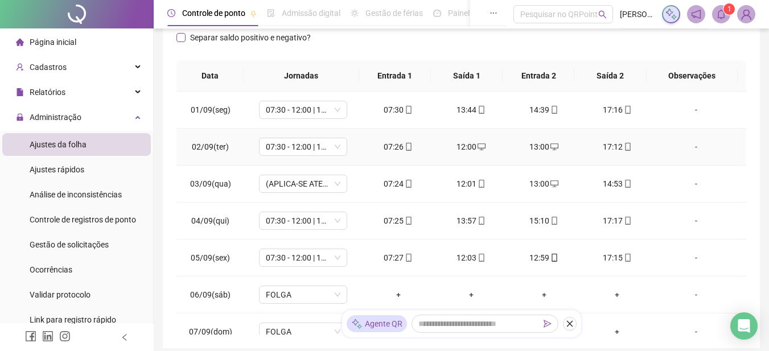
scroll to position [0, 0]
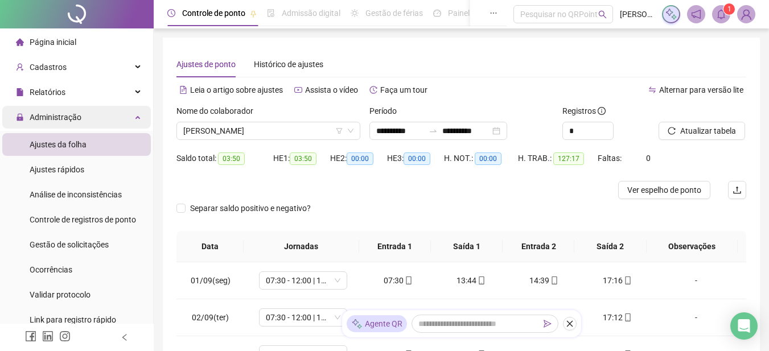
click at [66, 141] on span "Ajustes da folha" at bounding box center [58, 144] width 57 height 9
click at [64, 122] on span "Administração" at bounding box center [56, 117] width 52 height 9
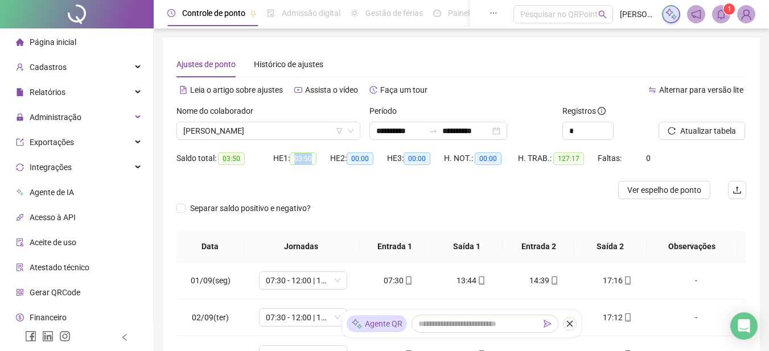
drag, startPoint x: 299, startPoint y: 160, endPoint x: 314, endPoint y: 161, distance: 14.3
click at [314, 161] on span "03:50" at bounding box center [303, 159] width 27 height 13
click at [306, 156] on span "03:50" at bounding box center [303, 159] width 27 height 13
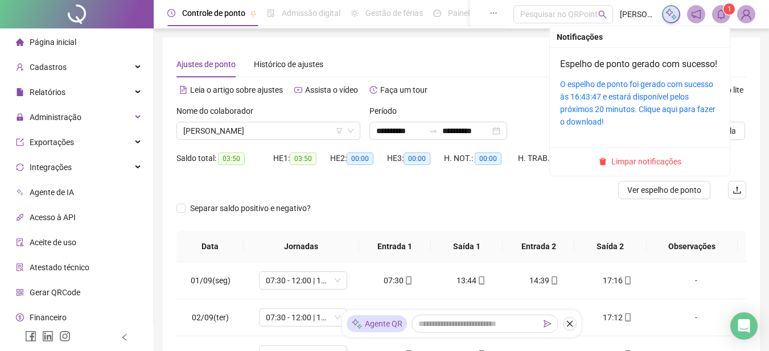
click at [716, 17] on span at bounding box center [721, 14] width 18 height 18
click at [671, 168] on span "Limpar notificações" at bounding box center [646, 161] width 70 height 13
